Goal: Check status

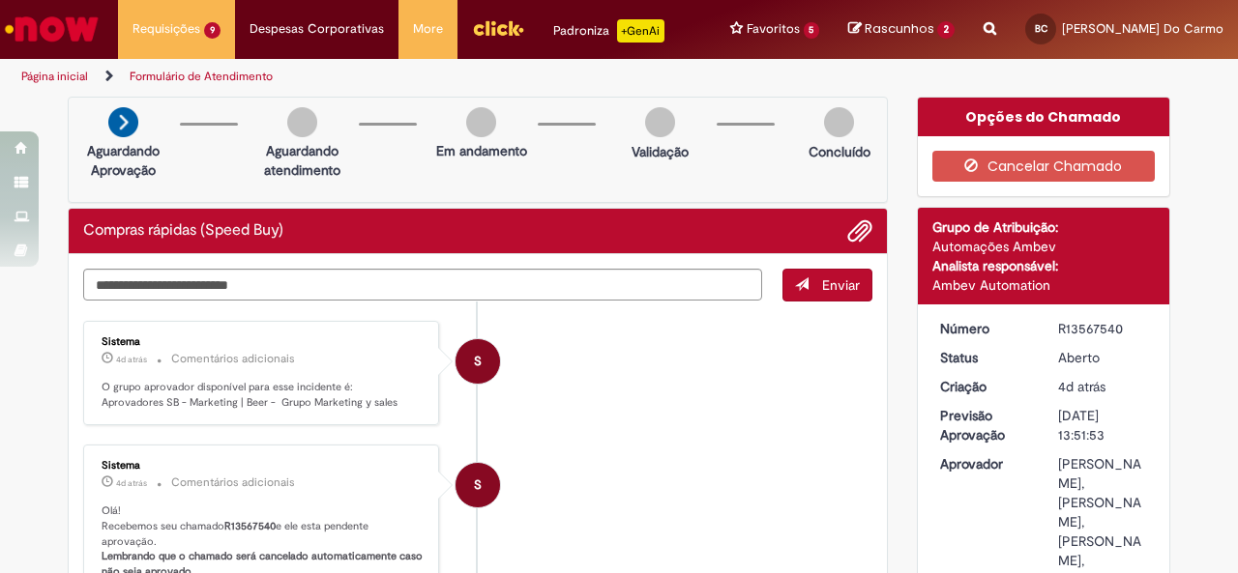
click at [1098, 328] on div "R13567540" at bounding box center [1103, 328] width 90 height 19
copy div "R13567540"
